Goal: Find contact information: Find contact information

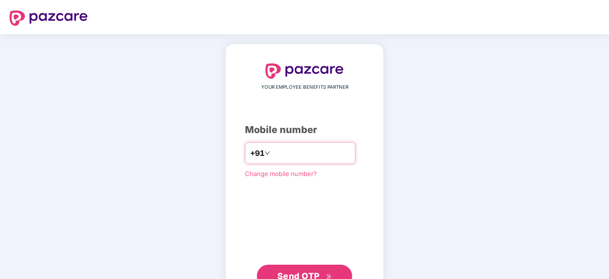
click at [291, 151] on input "number" at bounding box center [311, 152] width 78 height 15
type input "**********"
click at [312, 265] on button "Send OTP" at bounding box center [304, 275] width 95 height 23
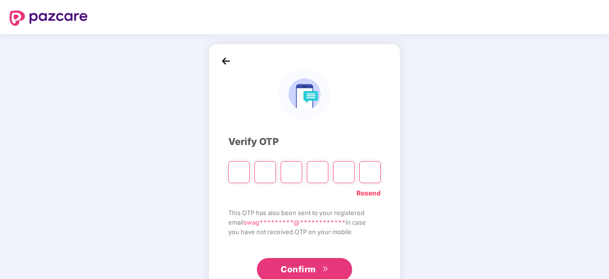
type input "*"
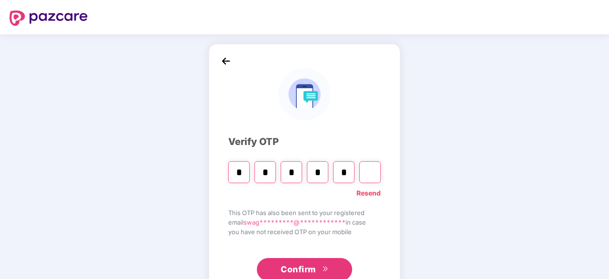
type input "*"
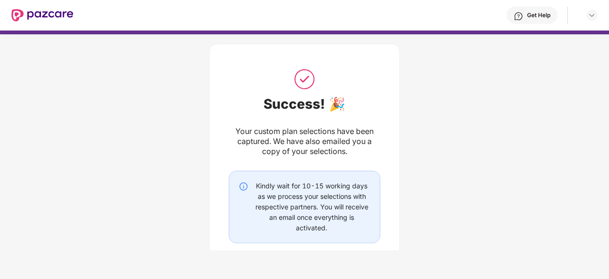
click at [540, 20] on div "Get Help" at bounding box center [532, 15] width 51 height 17
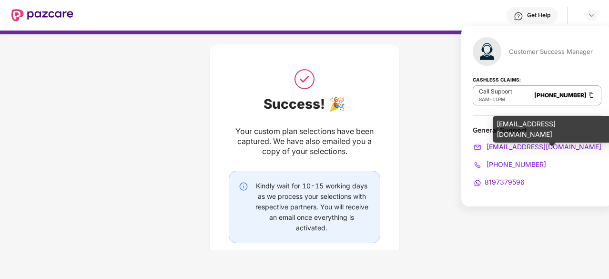
click at [527, 147] on span "[EMAIL_ADDRESS][DOMAIN_NAME]" at bounding box center [543, 146] width 117 height 8
click at [552, 149] on span "[EMAIL_ADDRESS][DOMAIN_NAME]" at bounding box center [543, 146] width 117 height 8
drag, startPoint x: 497, startPoint y: 122, endPoint x: 569, endPoint y: 120, distance: 72.0
click at [569, 120] on div "[EMAIL_ADDRESS][DOMAIN_NAME]" at bounding box center [552, 129] width 119 height 27
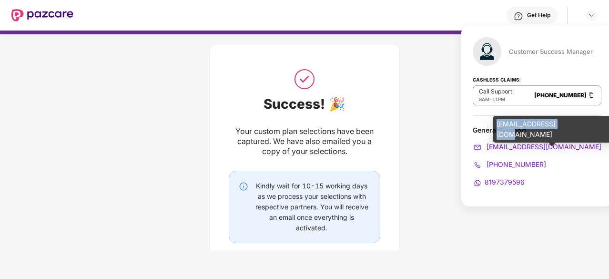
copy div "[EMAIL_ADDRESS][DOMAIN_NAME]"
